Goal: Find contact information: Find contact information

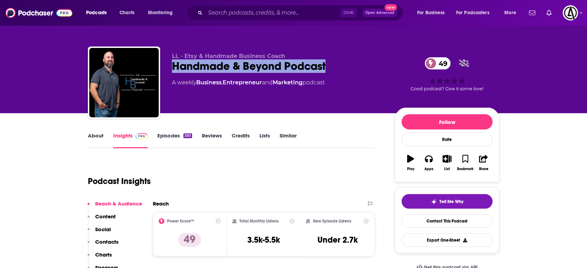
copy h2 "Handmade & Beyond Podcast"
drag, startPoint x: 171, startPoint y: 67, endPoint x: 342, endPoint y: 65, distance: 171.2
click at [342, 65] on div "LL - Etsy & Handmade Business Coach Handmade & Beyond Podcast 49 A weekly Busin…" at bounding box center [293, 84] width 411 height 75
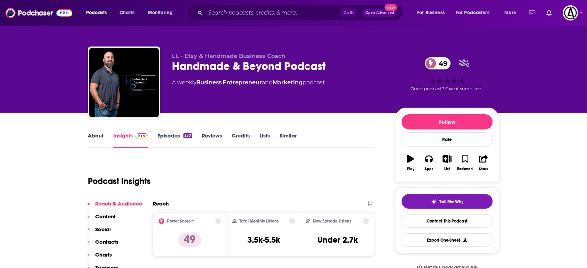
click at [203, 66] on div "Handmade & Beyond Podcast 49" at bounding box center [278, 66] width 212 height 14
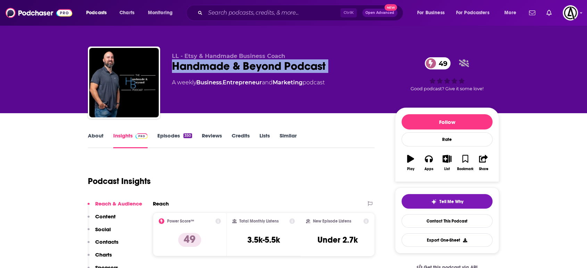
click at [203, 66] on div "Handmade & Beyond Podcast 49" at bounding box center [278, 66] width 212 height 14
copy div "Handmade & Beyond Podcast 49"
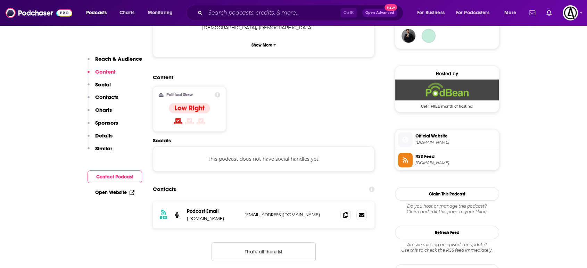
scroll to position [592, 0]
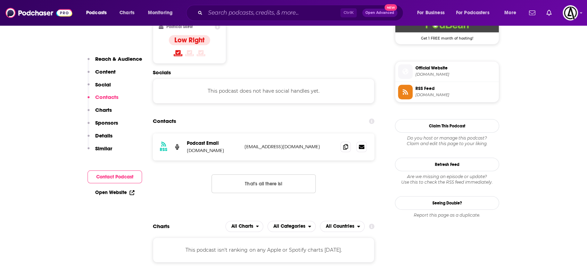
click at [270, 144] on p "dgass@andersonadvisors.com" at bounding box center [290, 147] width 90 height 6
click at [271, 144] on p "dgass@andersonadvisors.com" at bounding box center [290, 147] width 90 height 6
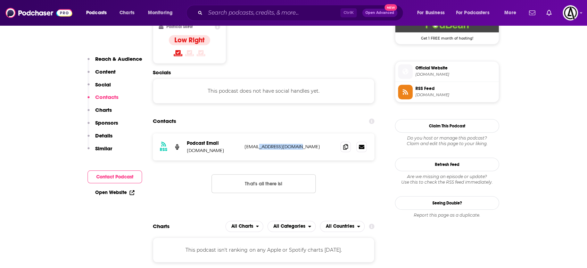
click at [271, 144] on p "dgass@andersonadvisors.com" at bounding box center [290, 147] width 90 height 6
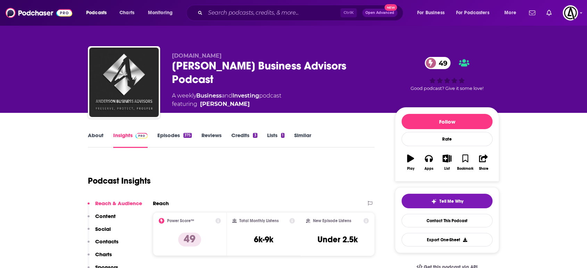
scroll to position [0, 0]
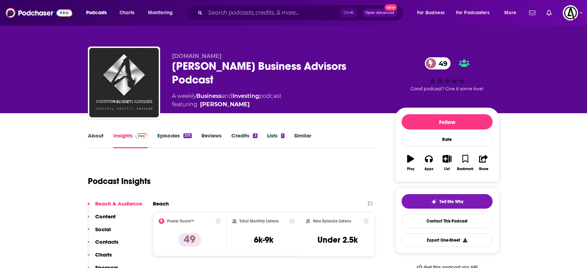
drag, startPoint x: 244, startPoint y: 91, endPoint x: 235, endPoint y: 92, distance: 9.1
click at [235, 100] on span "featuring Toby Mathis" at bounding box center [226, 104] width 109 height 8
drag, startPoint x: 199, startPoint y: 88, endPoint x: 233, endPoint y: 91, distance: 34.8
click at [233, 100] on span "featuring Toby Mathis" at bounding box center [226, 104] width 109 height 8
copy span "Toby Mathis"
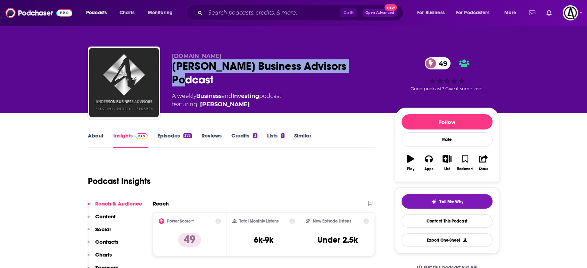
drag, startPoint x: 172, startPoint y: 66, endPoint x: 356, endPoint y: 69, distance: 183.8
click at [356, 69] on div "Anderson Business Advisors Podcast 49" at bounding box center [278, 72] width 212 height 27
copy h2 "Anderson Business Advisors Podcast"
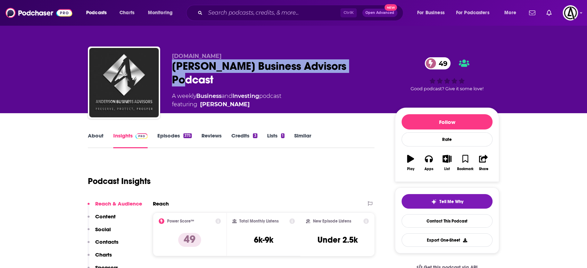
drag, startPoint x: 219, startPoint y: 93, endPoint x: 236, endPoint y: 96, distance: 17.4
click at [236, 96] on div "AndersonAdvisors.com Anderson Business Advisors Podcast 49 A weekly Business an…" at bounding box center [278, 81] width 212 height 56
copy span "Toby Mathis"
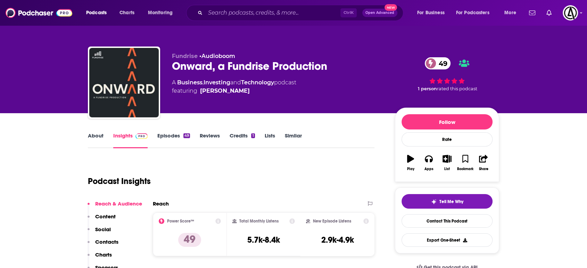
click at [318, 76] on div "Fundrise • Audioboom Onward, a Fundrise Production 49 A Business , Investing an…" at bounding box center [278, 81] width 212 height 56
